Goal: Task Accomplishment & Management: Manage account settings

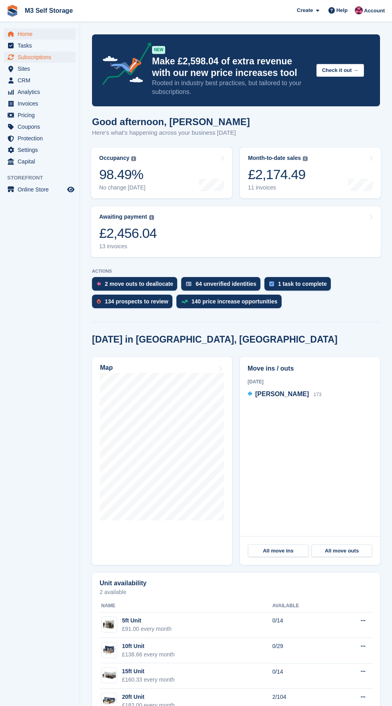
click at [63, 57] on span "Subscriptions" at bounding box center [42, 57] width 48 height 11
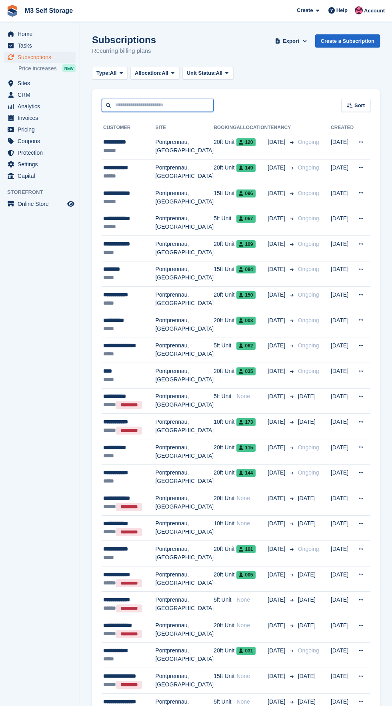
click at [177, 105] on input "text" at bounding box center [158, 105] width 112 height 13
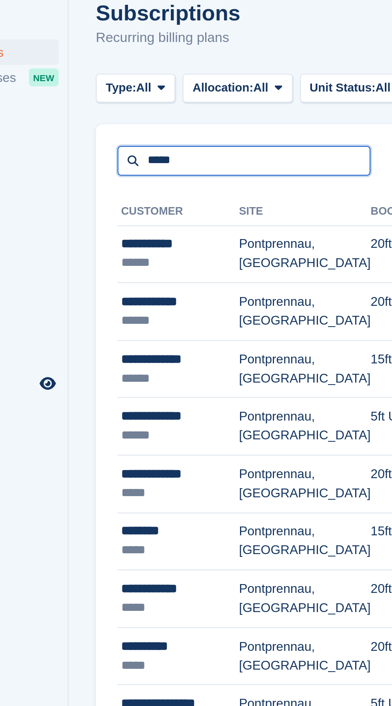
type input "*****"
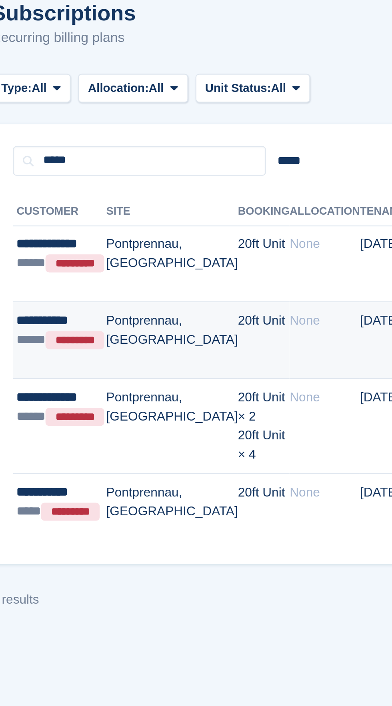
click at [174, 186] on td "Pontprennau, [GEOGRAPHIC_DATA]" at bounding box center [172, 185] width 58 height 34
